Goal: Book appointment/travel/reservation

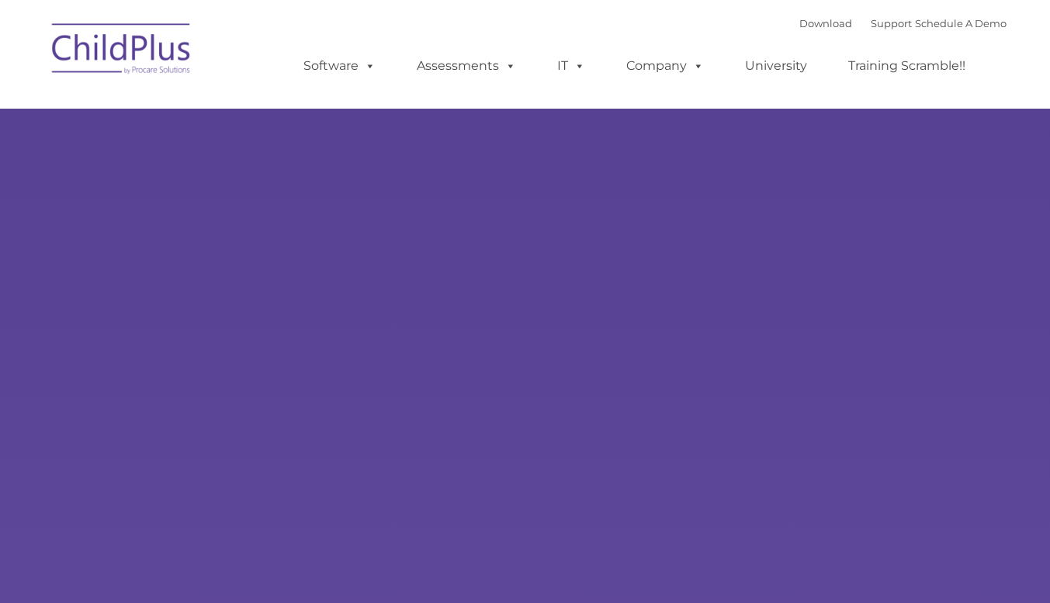
type input ""
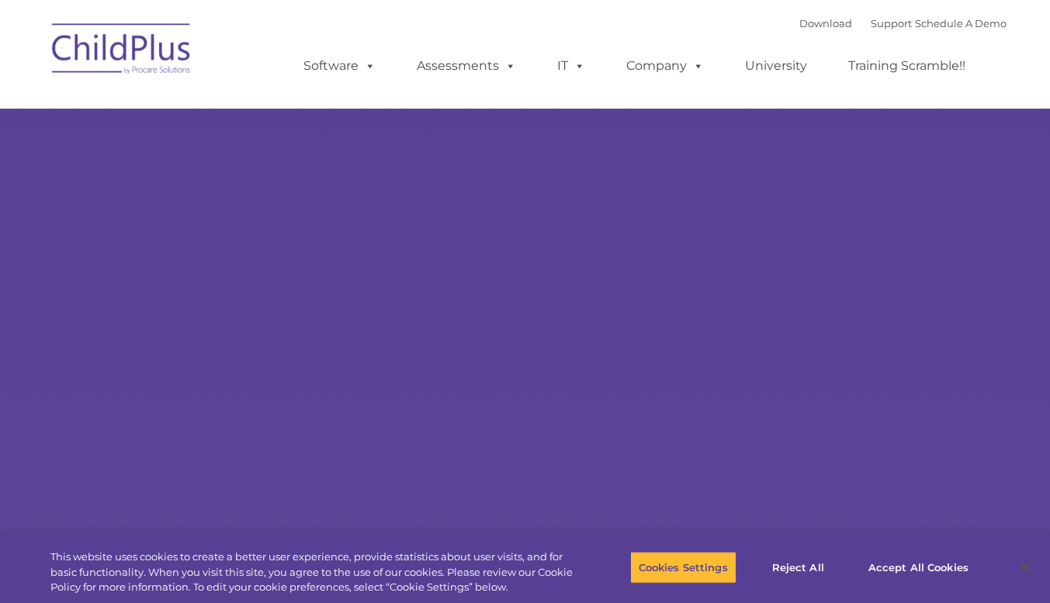
select select "MEDIUM"
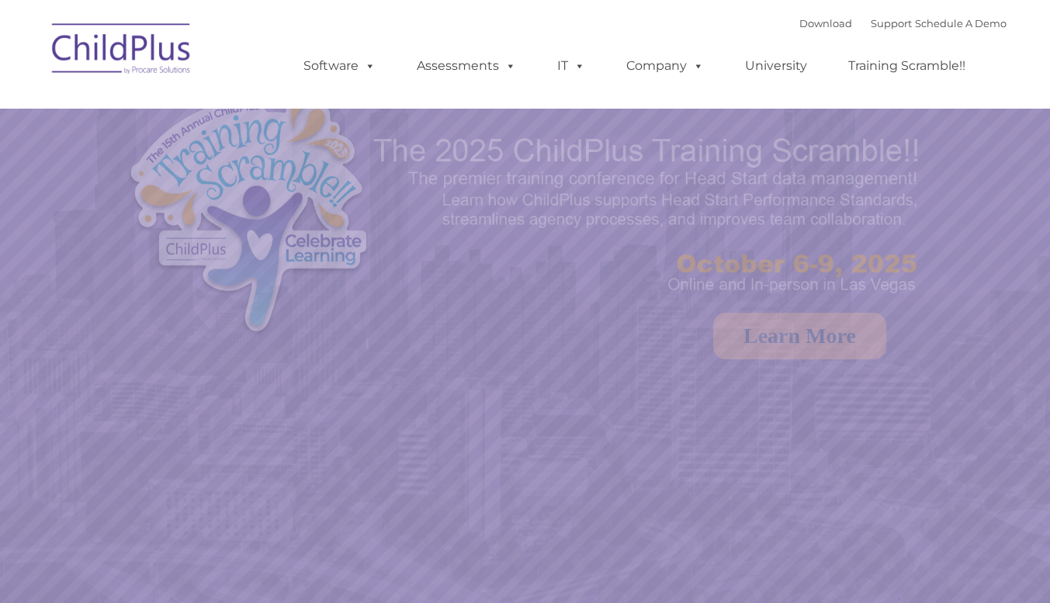
select select "MEDIUM"
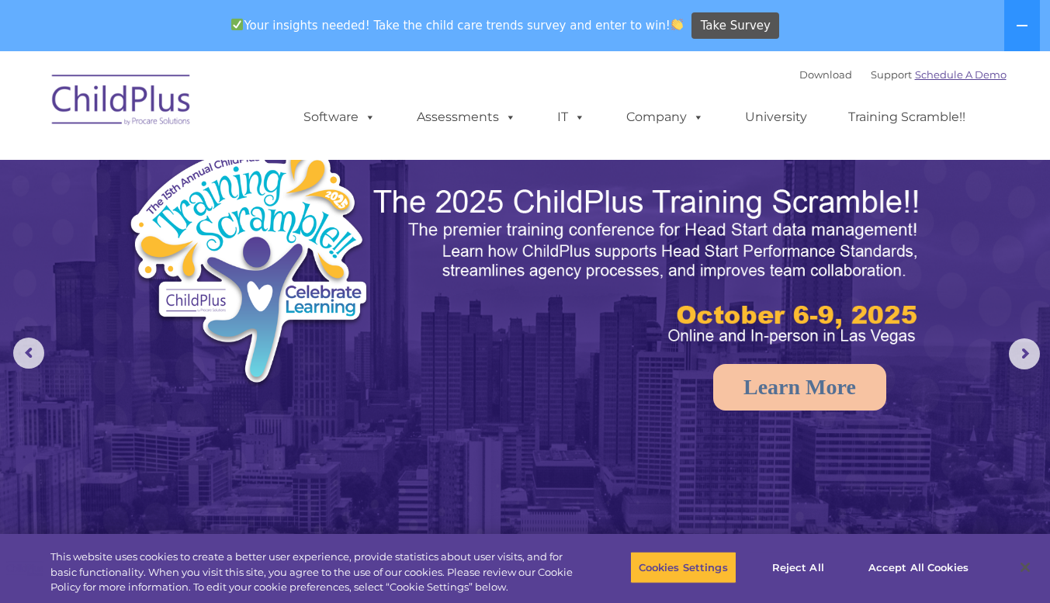
click at [939, 73] on link "Schedule A Demo" at bounding box center [961, 74] width 92 height 12
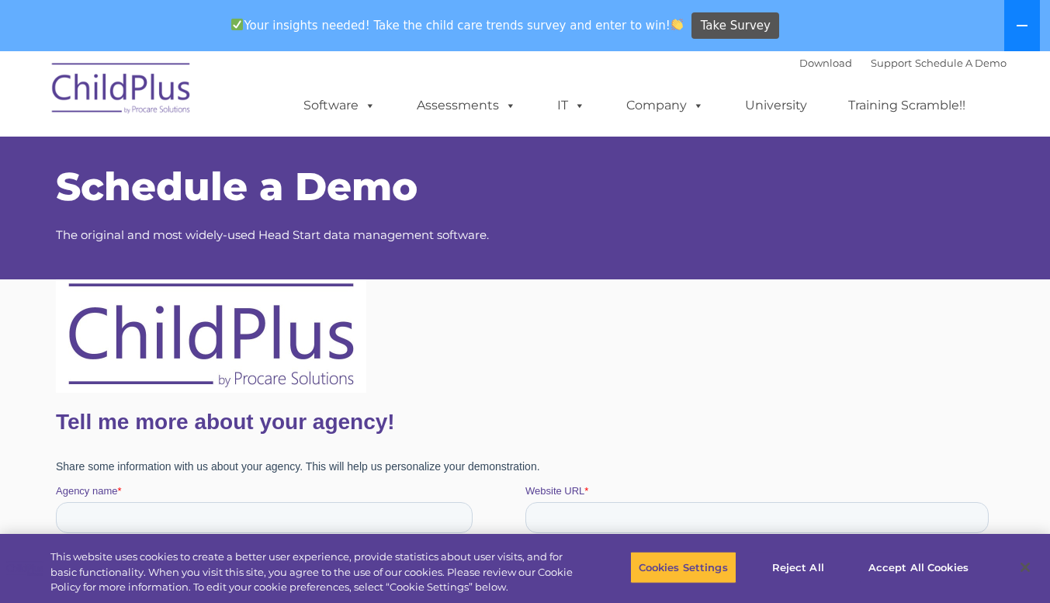
click at [1021, 26] on icon at bounding box center [1022, 26] width 11 height 2
